Goal: Information Seeking & Learning: Learn about a topic

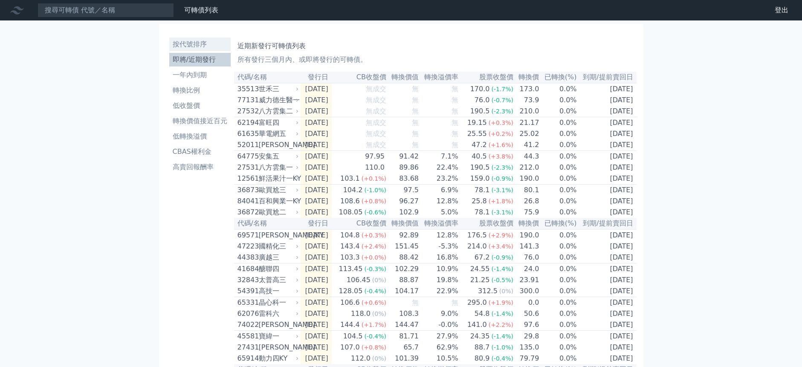
drag, startPoint x: 199, startPoint y: 35, endPoint x: 199, endPoint y: 40, distance: 4.7
click at [199, 40] on div "按代號排序 即將/近期發行 一年內到期 轉換比例 低收盤價 轉換價值接近百元 低轉換溢價 CBAS權利金 高賣回報酬率" at bounding box center [200, 311] width 68 height 555
click at [145, 20] on nav "可轉債列表 財務數據 可轉債列表 財務數據 登出 登出" at bounding box center [401, 10] width 802 height 20
click at [140, 16] on input at bounding box center [106, 10] width 137 height 15
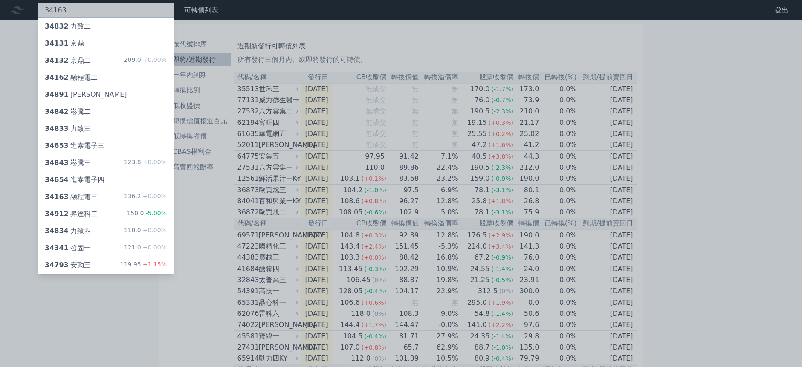
type input "34163"
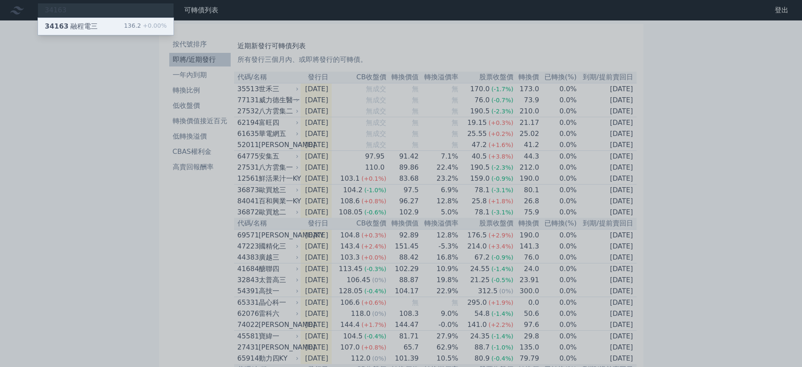
click at [140, 29] on div "136.2 +0.00%" at bounding box center [145, 26] width 43 height 10
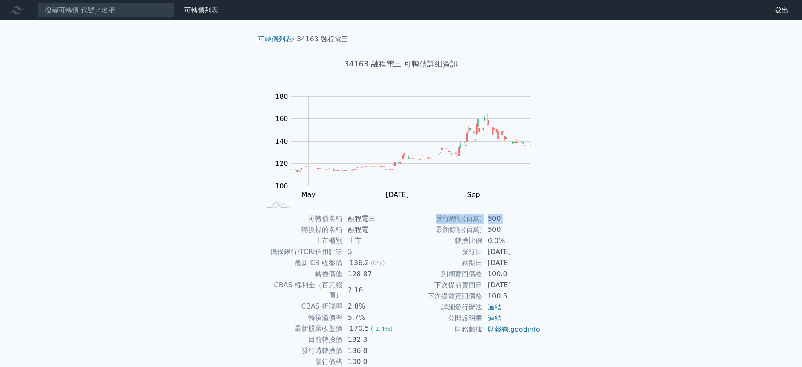
drag, startPoint x: 433, startPoint y: 229, endPoint x: 549, endPoint y: 265, distance: 121.2
click at [549, 265] on div "可轉債名稱 融程電三 轉換標的名稱 融程電 上市櫃別 上市 擔保銀行/TCRI信用評等 5 最新 CB 收盤價 136.2 (0%) 轉換價值 128.87 …" at bounding box center [401, 290] width 300 height 154
drag, startPoint x: 549, startPoint y: 265, endPoint x: 516, endPoint y: 259, distance: 33.6
click at [555, 300] on div "可轉債列表 › 34163 融程電三 34163 融程電三 可轉債詳細資訊 Zoom Out 110 90 100 110 120 200 140 180 1…" at bounding box center [402, 212] width 328 height 385
drag, startPoint x: 433, startPoint y: 209, endPoint x: 540, endPoint y: 284, distance: 130.4
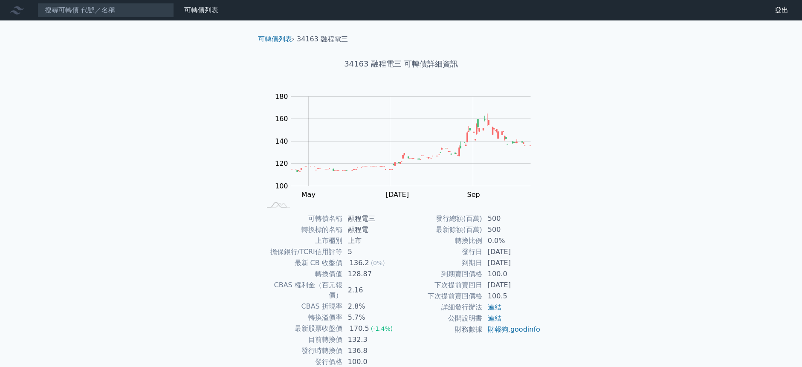
click at [540, 284] on div "可轉債列表 › 34163 融程電三 34163 融程電三 可轉債詳細資訊 Zoom Out 110 90 100 110 120 200 140 180 1…" at bounding box center [401, 212] width 300 height 385
drag, startPoint x: 540, startPoint y: 284, endPoint x: 569, endPoint y: 313, distance: 40.7
click at [569, 313] on div "可轉債列表 財務數據 可轉債列表 財務數據 登出 登出 可轉債列表 › 34163 融程電三 34163 融程電三 可轉債詳細資訊 Zoom Out 110 …" at bounding box center [401, 202] width 802 height 405
drag, startPoint x: 438, startPoint y: 221, endPoint x: 571, endPoint y: 289, distance: 149.0
click at [571, 289] on div "可轉債列表 財務數據 可轉債列表 財務數據 登出 登出 可轉債列表 › 34163 融程電三 34163 融程電三 可轉債詳細資訊 Zoom Out 110 …" at bounding box center [401, 202] width 802 height 405
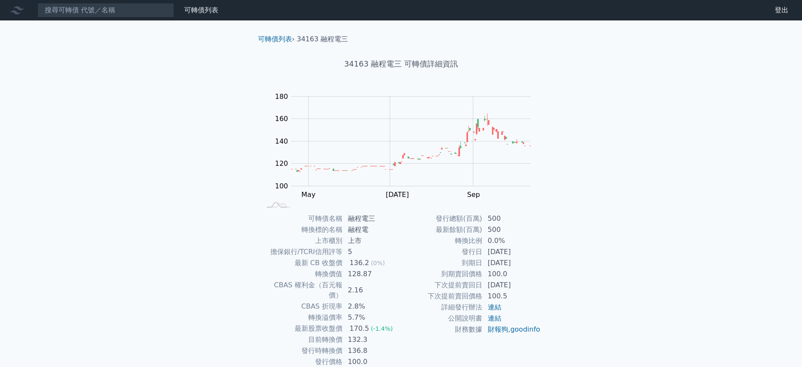
drag, startPoint x: 571, startPoint y: 289, endPoint x: 568, endPoint y: 334, distance: 45.7
click at [584, 335] on div "可轉債列表 財務數據 可轉債列表 財務數據 登出 登出 可轉債列表 › 34163 融程電三 34163 融程電三 可轉債詳細資訊 Zoom Out 110 …" at bounding box center [401, 202] width 802 height 405
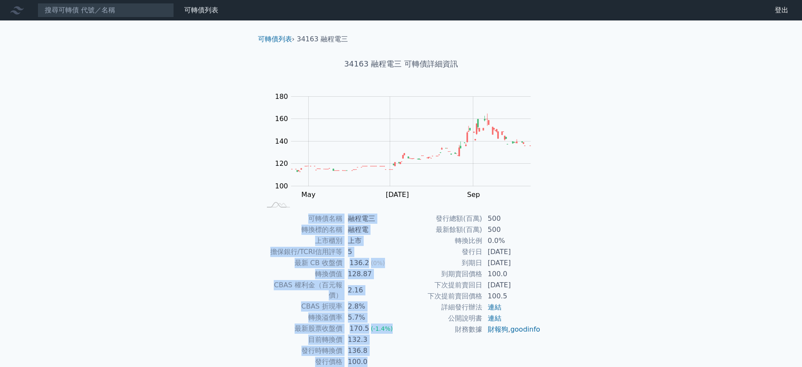
drag, startPoint x: 306, startPoint y: 213, endPoint x: 584, endPoint y: 325, distance: 299.8
click at [584, 325] on div "可轉債列表 財務數據 可轉債列表 財務數據 登出 登出 可轉債列表 › 34163 融程電三 34163 融程電三 可轉債詳細資訊 Zoom Out 110 …" at bounding box center [401, 202] width 802 height 405
drag, startPoint x: 584, startPoint y: 325, endPoint x: 617, endPoint y: 346, distance: 38.9
click at [613, 353] on div "可轉債列表 財務數據 可轉債列表 財務數據 登出 登出 可轉債列表 › 34163 融程電三 34163 融程電三 可轉債詳細資訊 Zoom Out 110 …" at bounding box center [401, 202] width 802 height 405
